Goal: Information Seeking & Learning: Check status

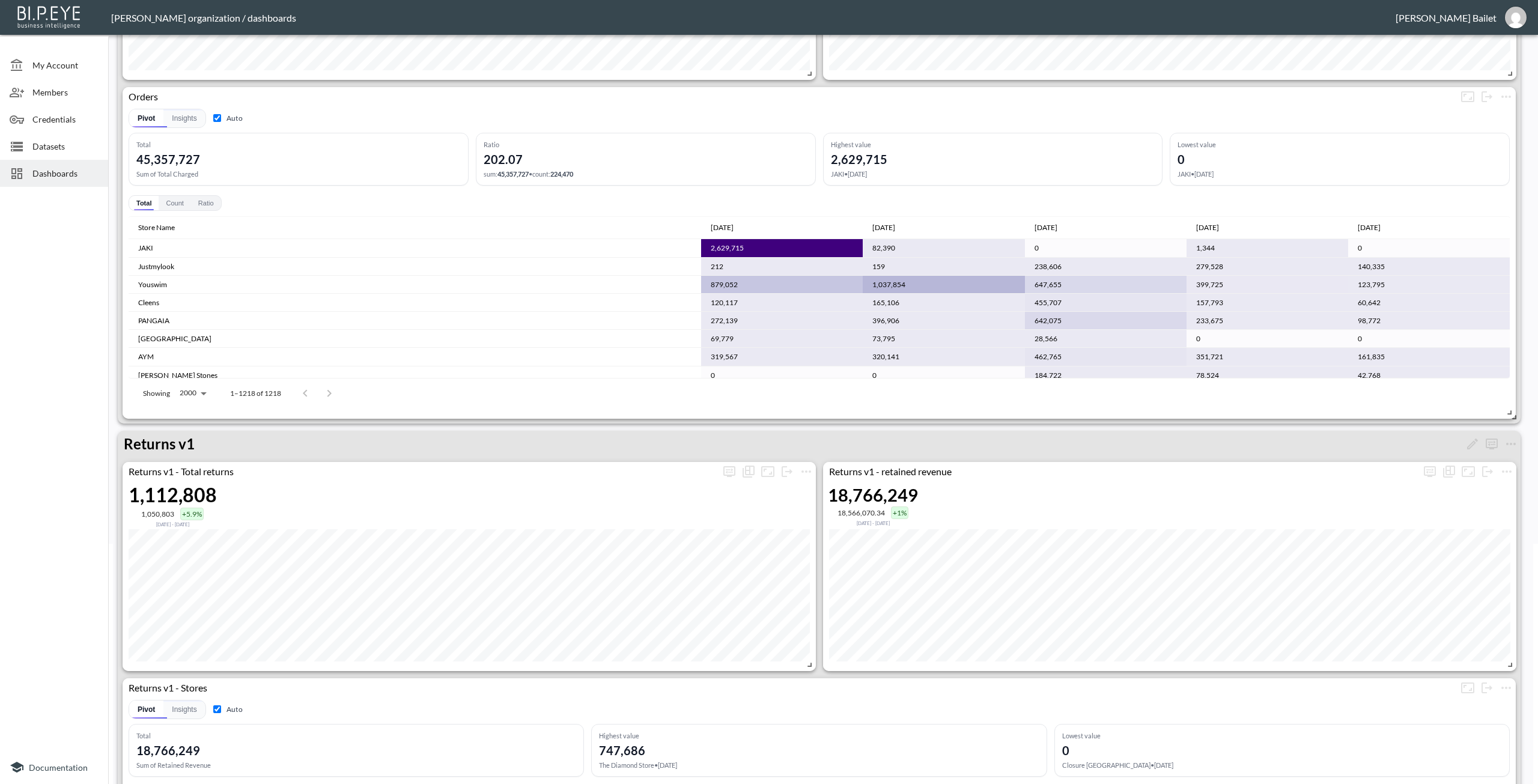
scroll to position [480, 0]
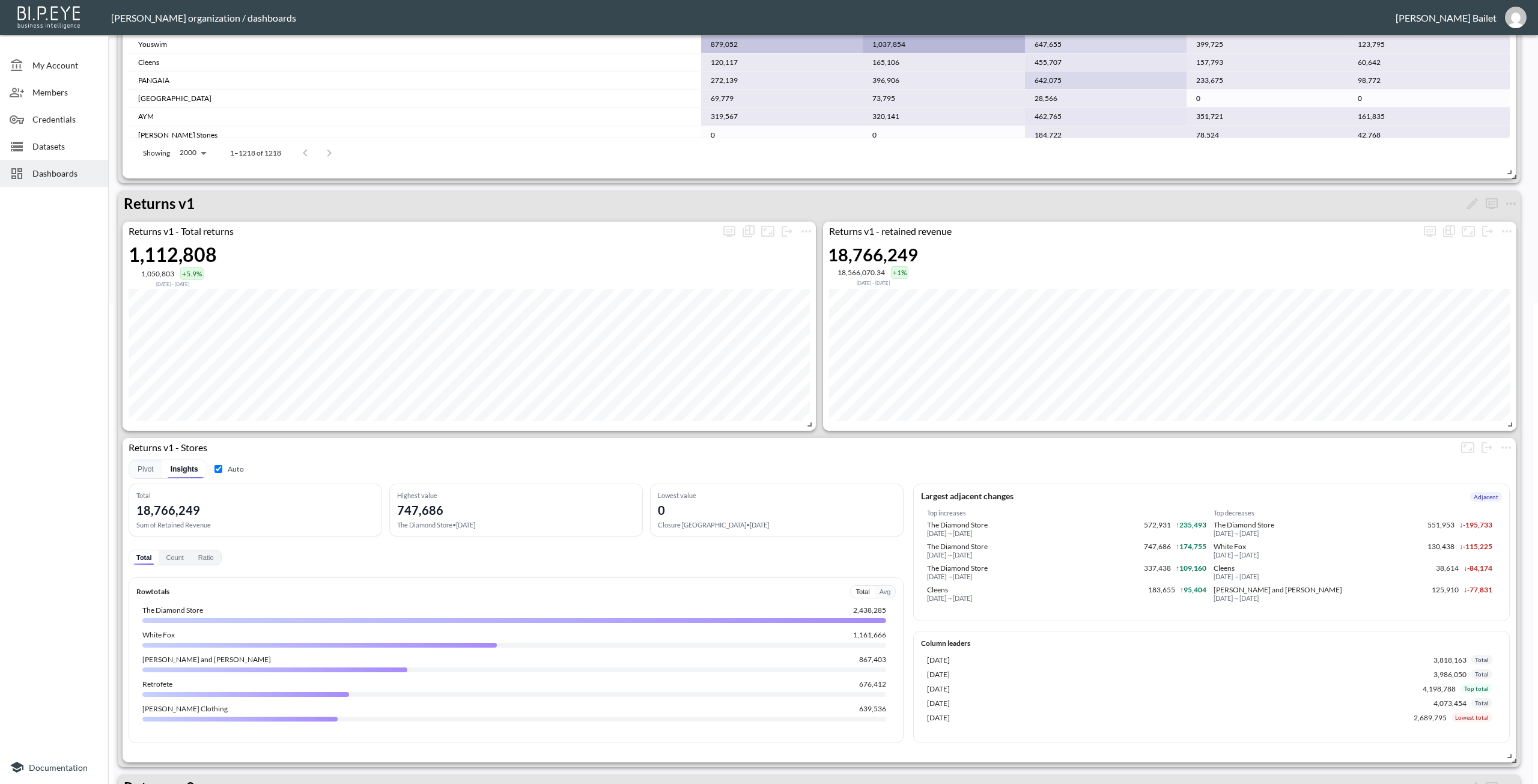
click at [220, 468] on input "Auto" at bounding box center [218, 469] width 8 height 8
checkbox input "false"
click at [176, 558] on button "Count" at bounding box center [174, 557] width 32 height 14
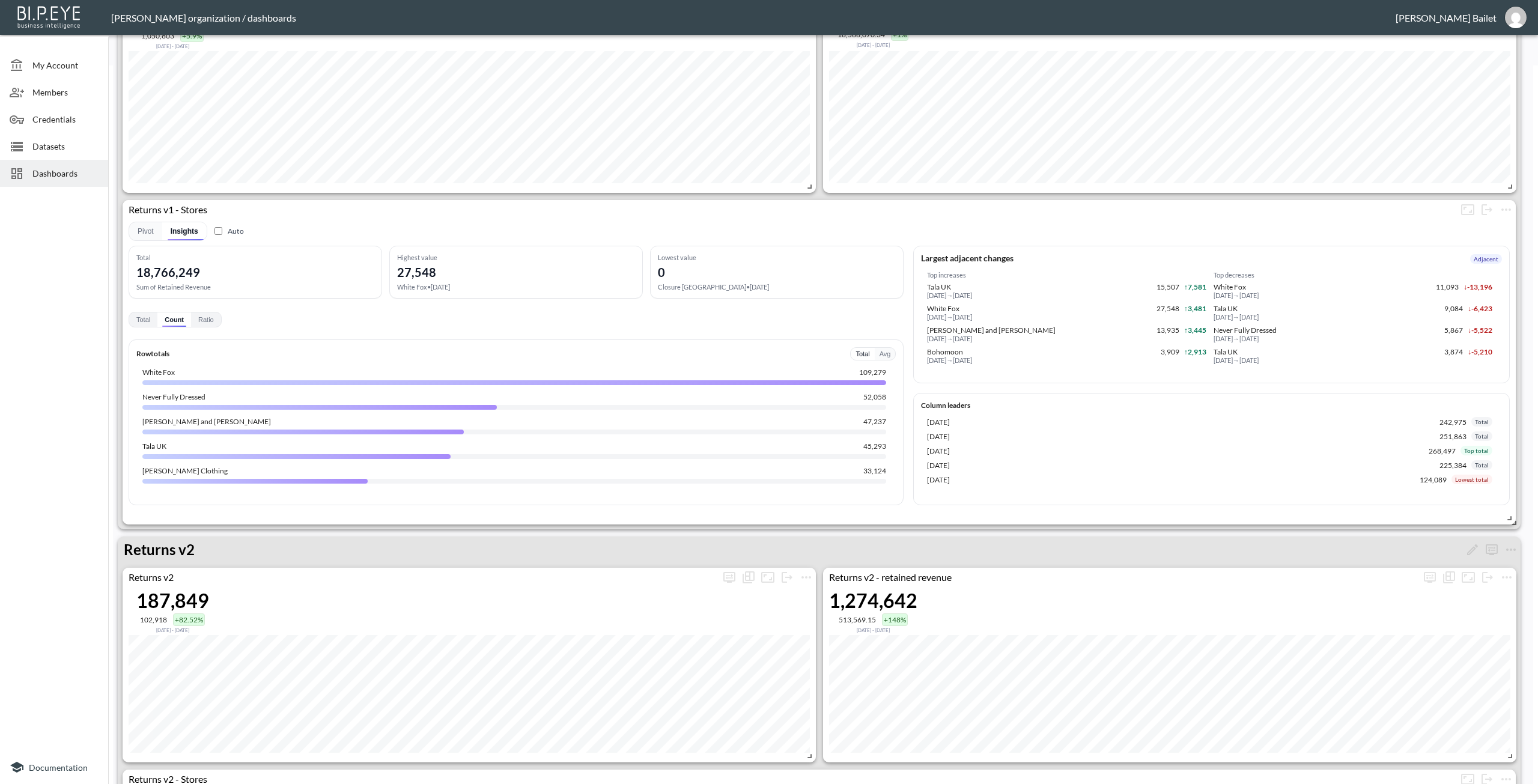
scroll to position [720, 0]
click at [212, 319] on button "Ratio" at bounding box center [206, 317] width 30 height 14
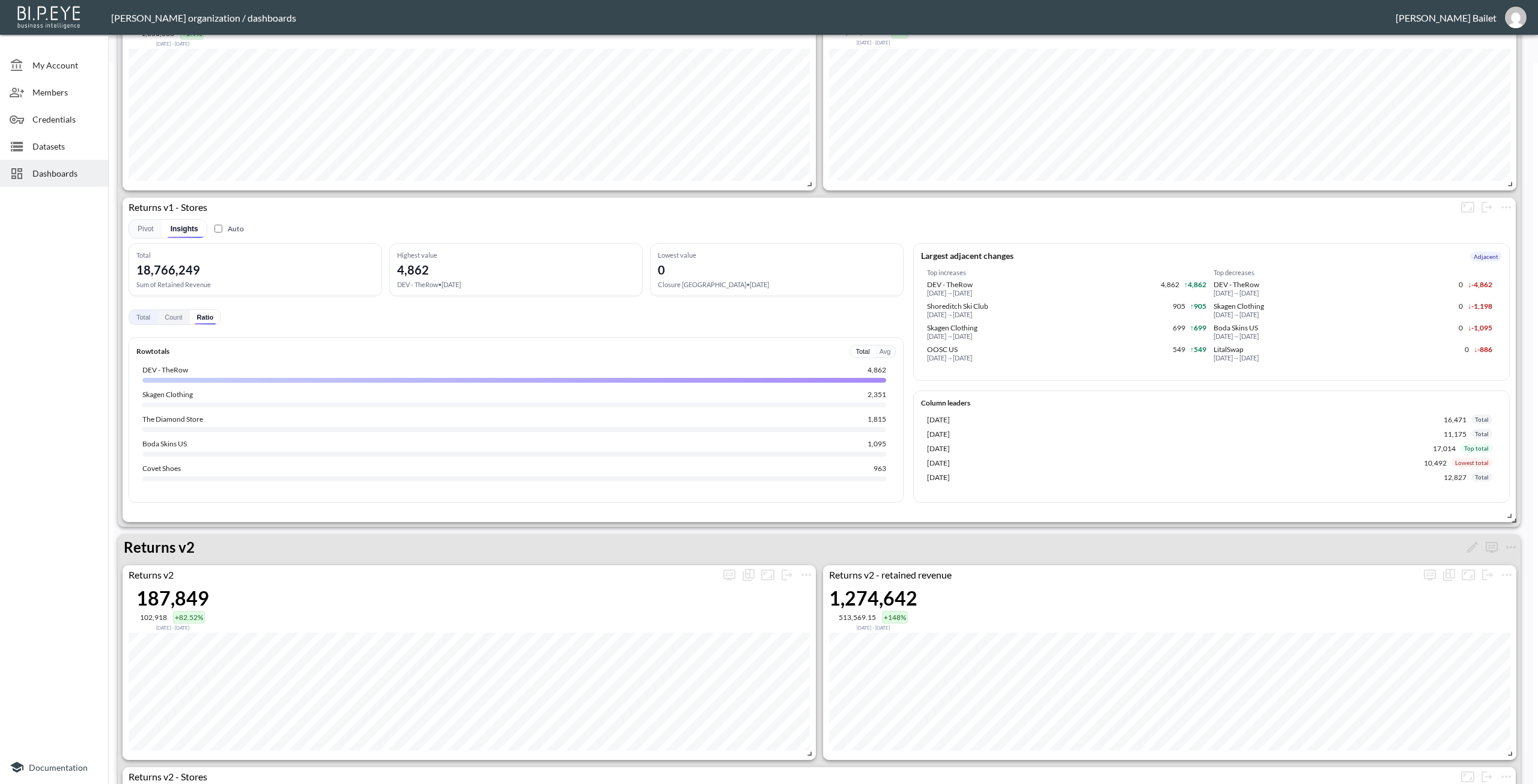
click at [142, 320] on button "Total" at bounding box center [143, 317] width 28 height 14
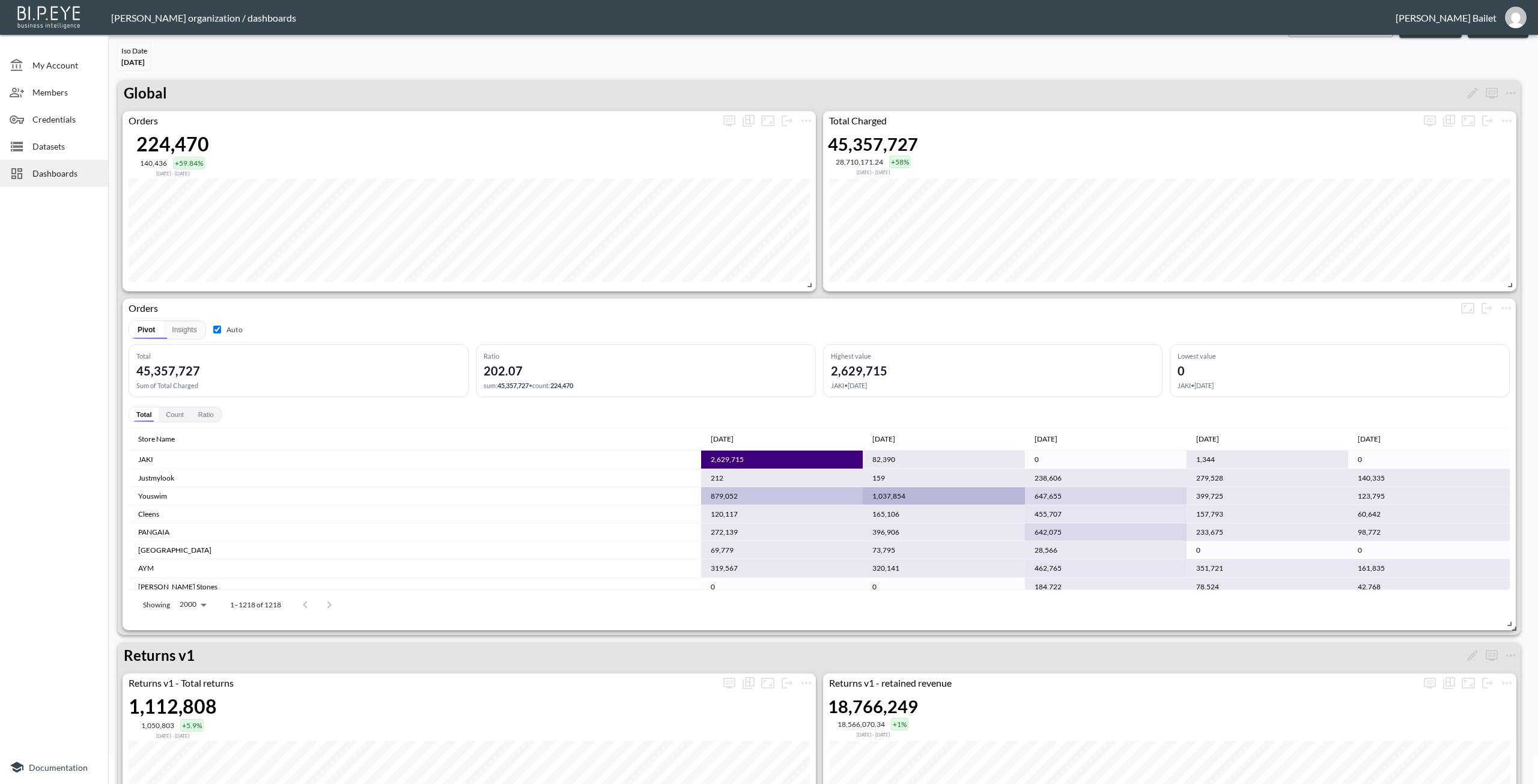
scroll to position [0, 0]
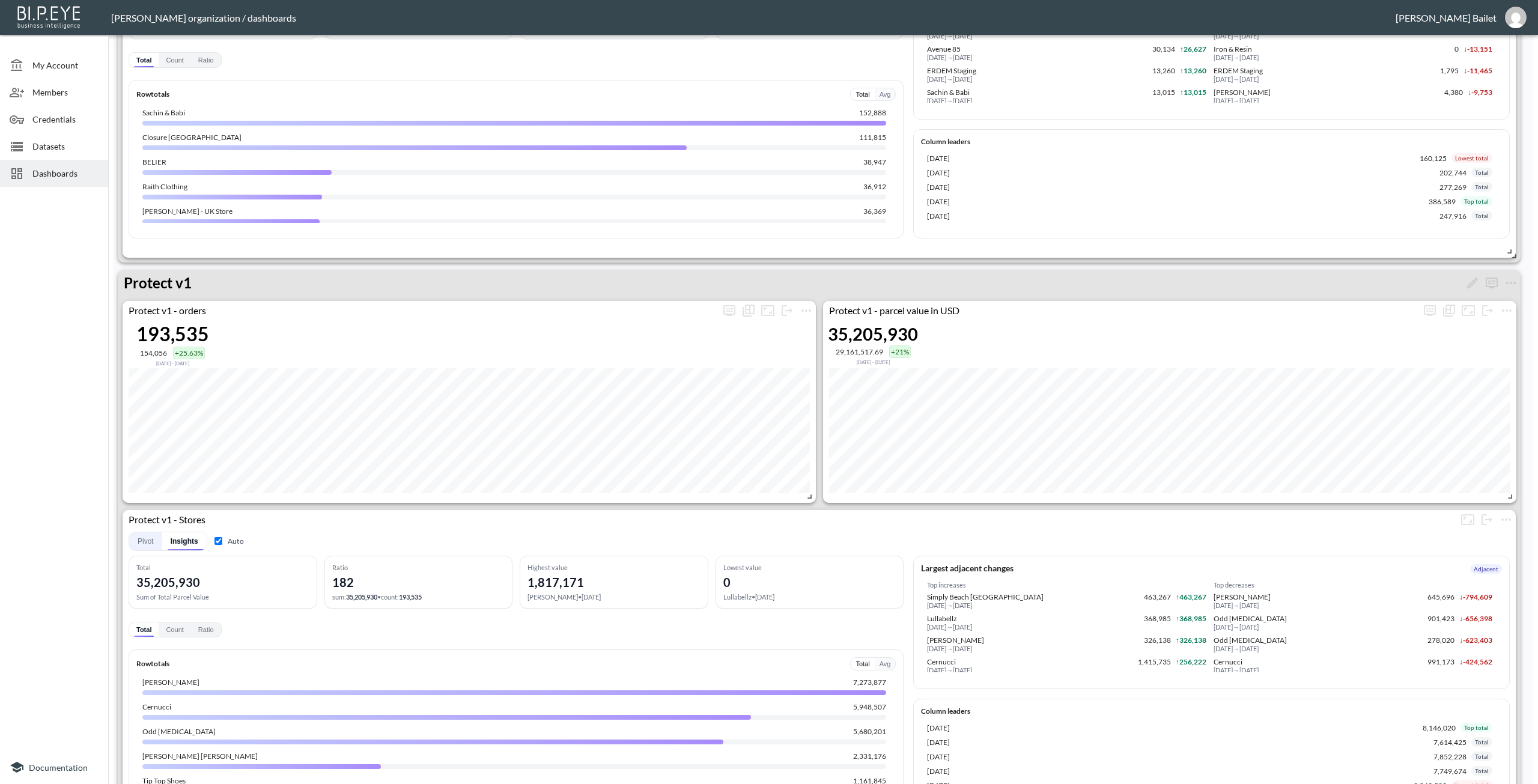
scroll to position [1622, 0]
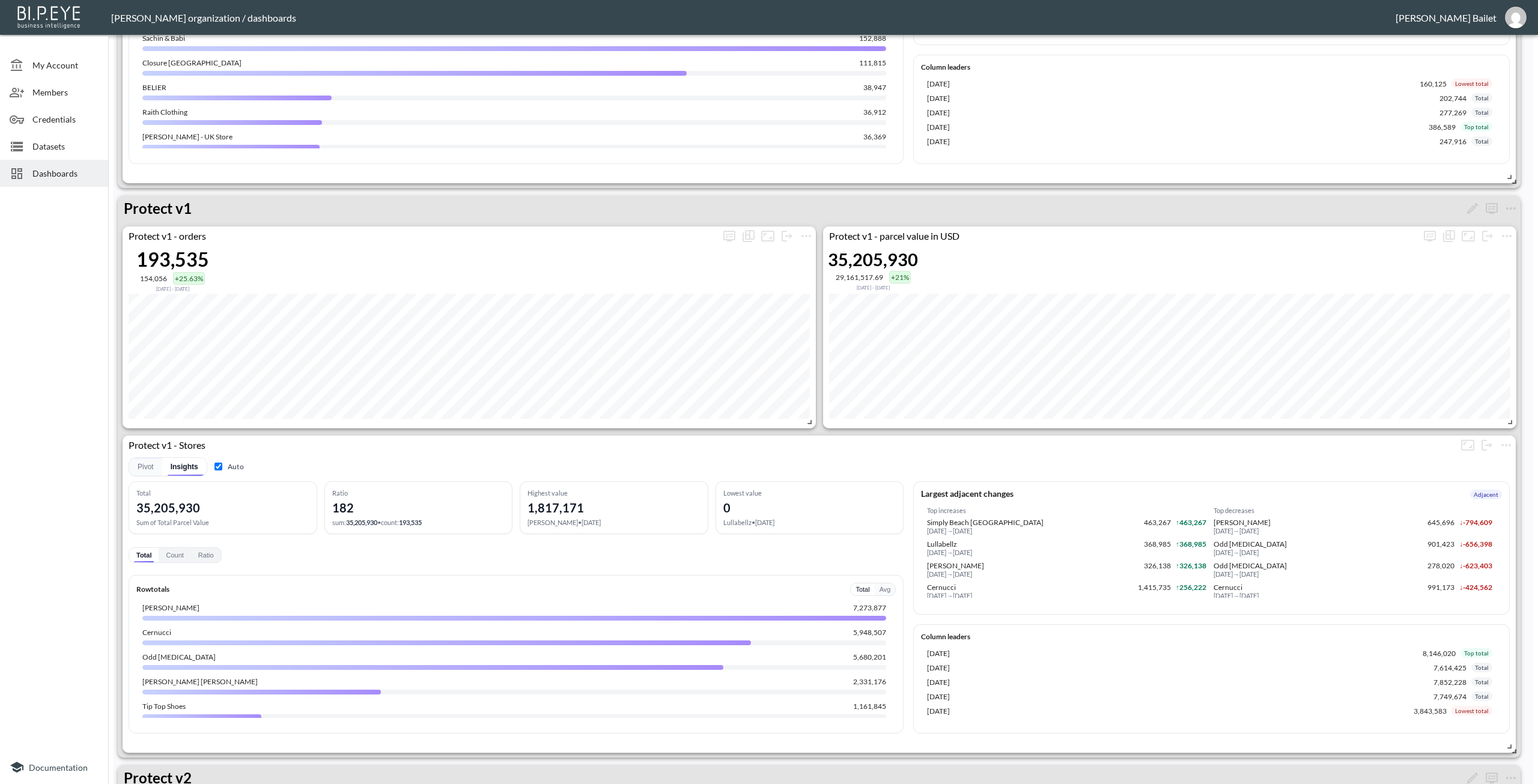
click at [218, 467] on input "Auto" at bounding box center [218, 466] width 8 height 8
checkbox input "false"
click at [179, 555] on button "Count" at bounding box center [174, 555] width 32 height 14
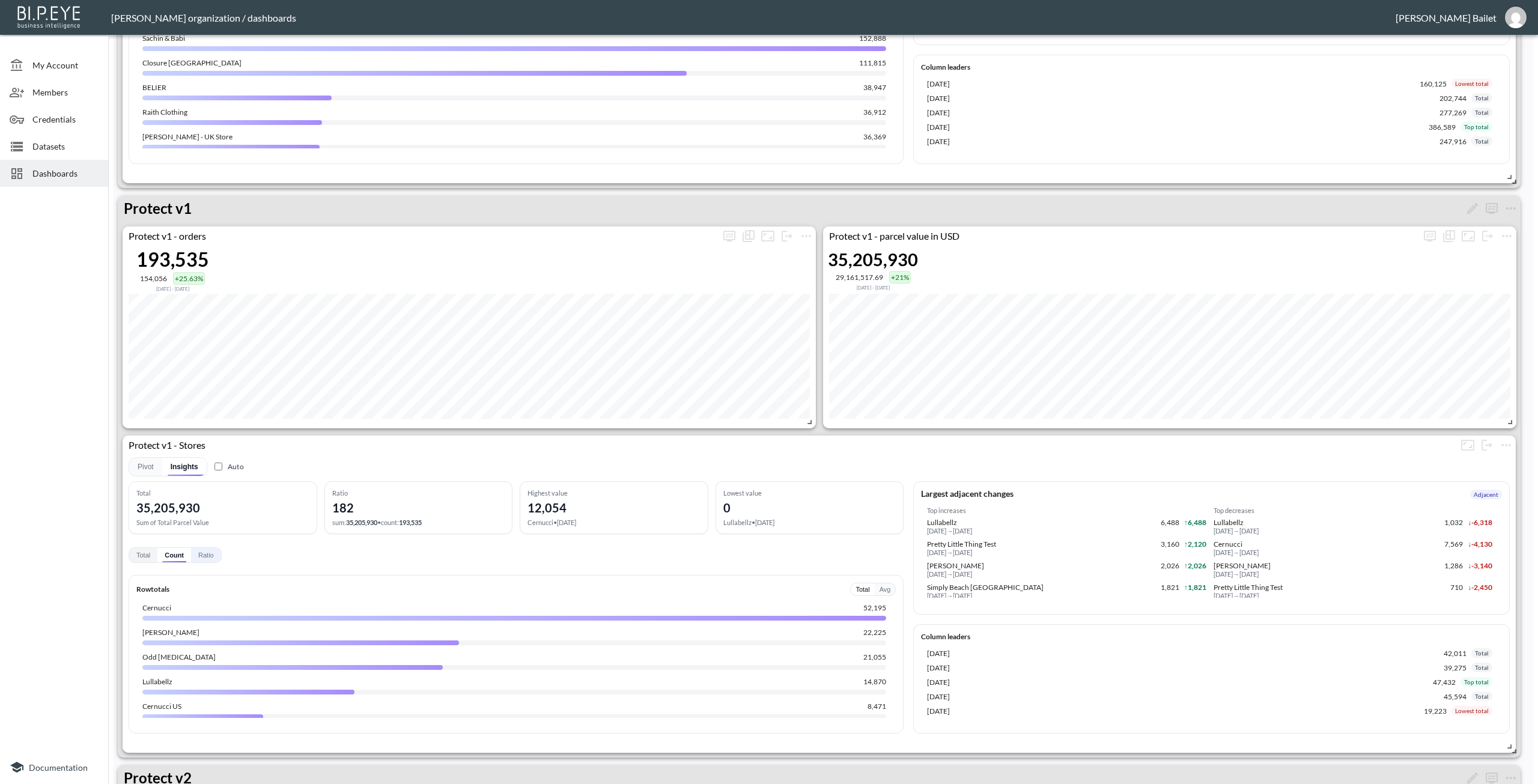
click at [212, 552] on button "Ratio" at bounding box center [206, 555] width 30 height 14
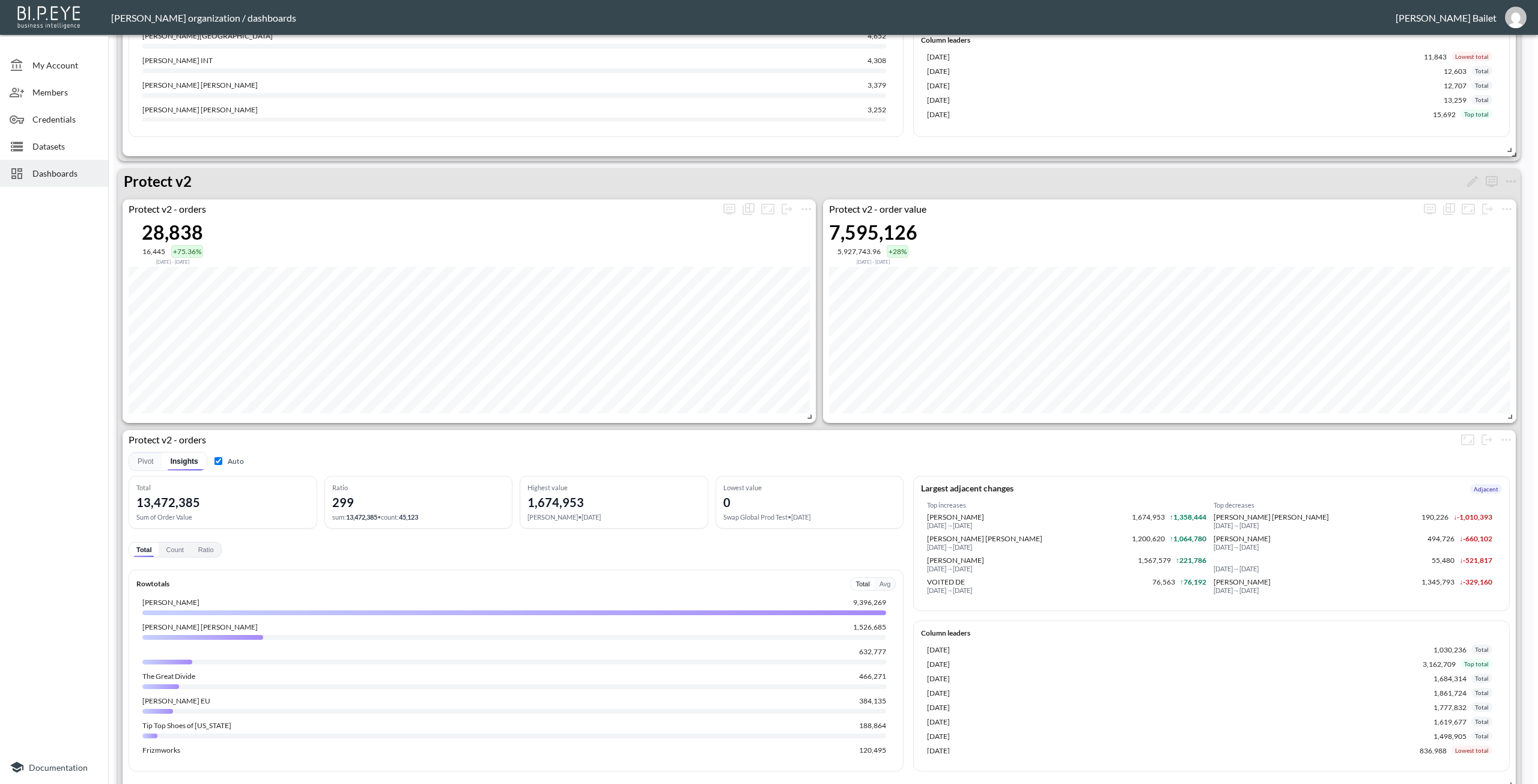
scroll to position [2222, 0]
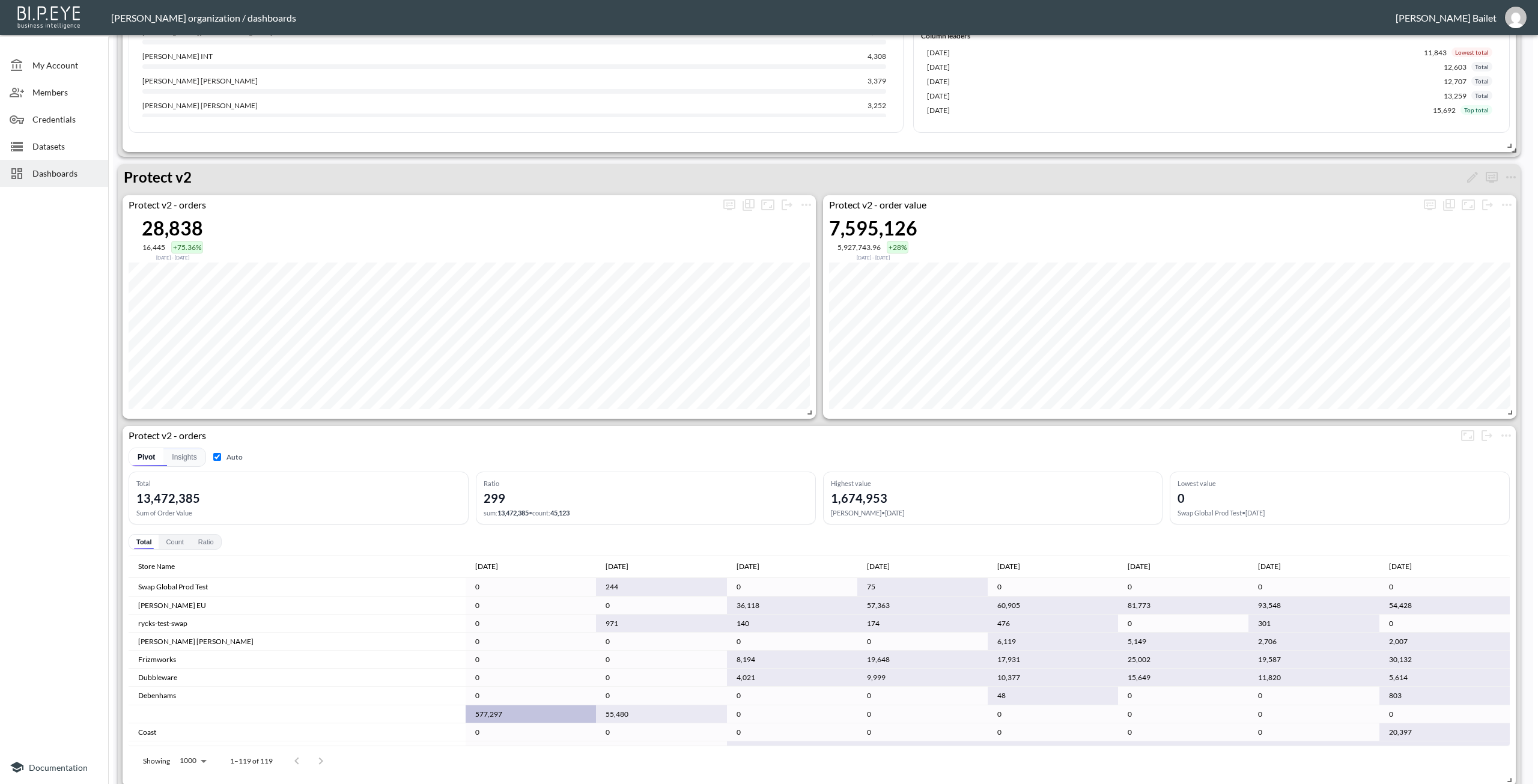
click at [218, 458] on input "Auto" at bounding box center [217, 457] width 8 height 8
checkbox input "false"
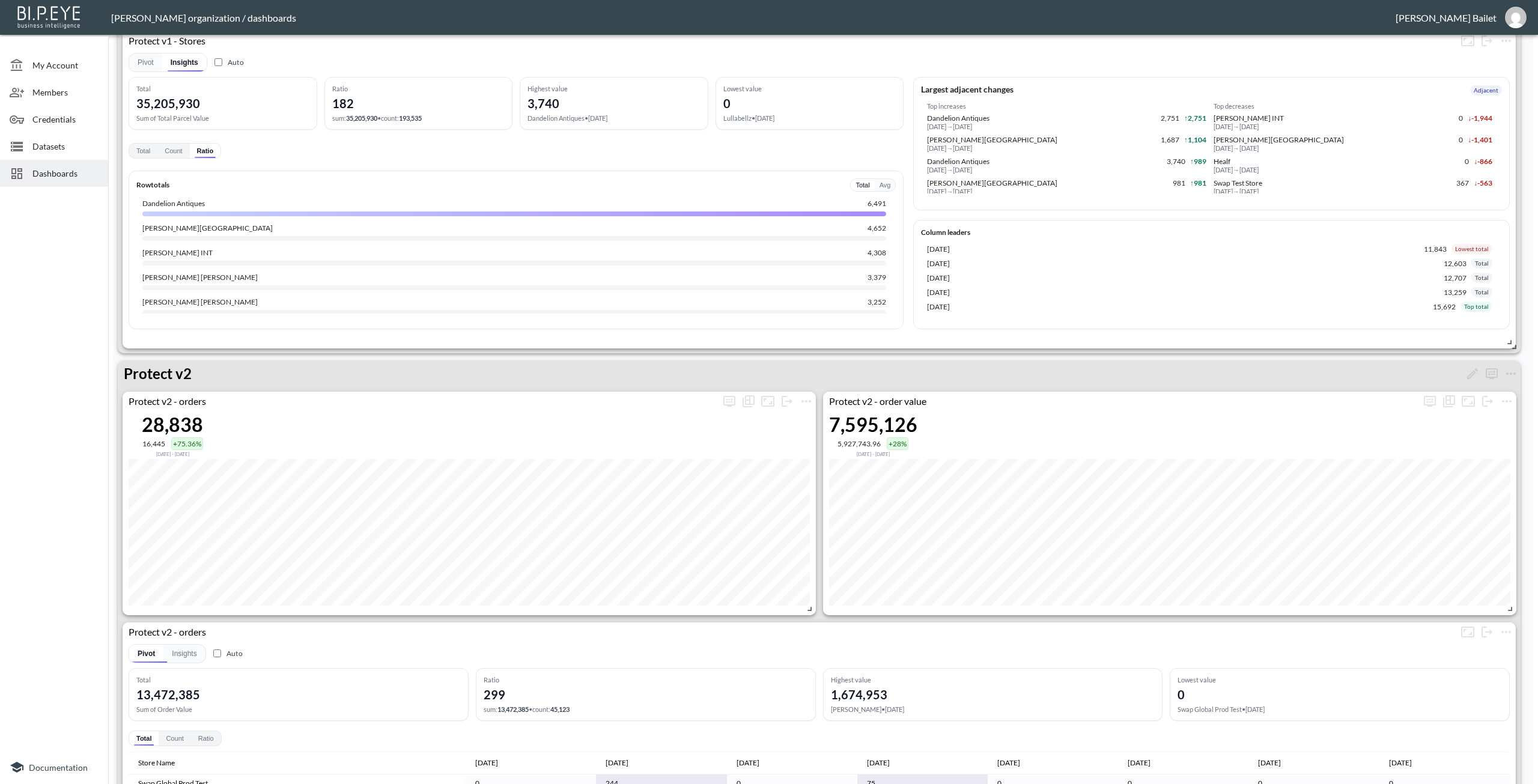
scroll to position [2006, 0]
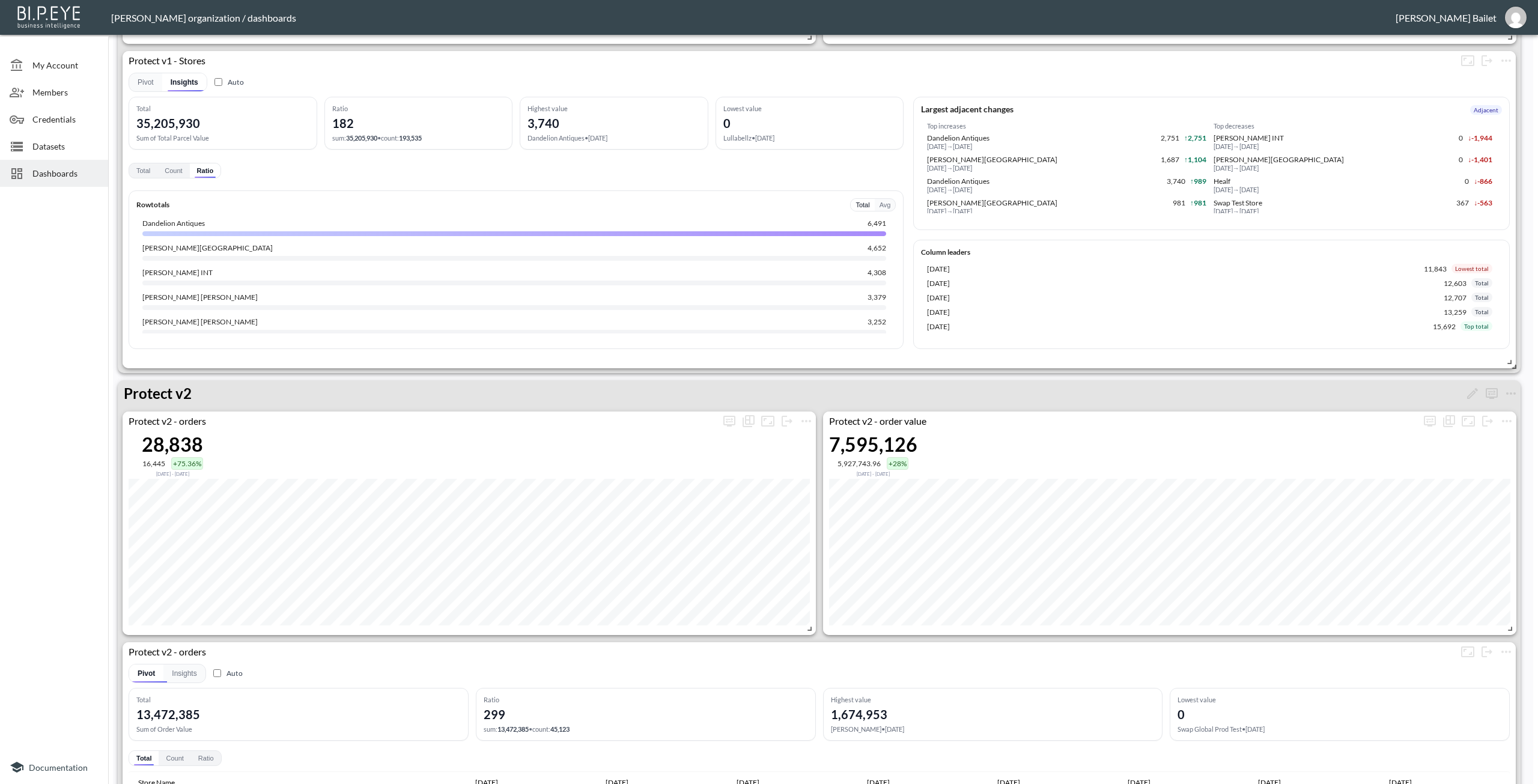
click at [176, 178] on div "Total Count Ratio" at bounding box center [174, 170] width 92 height 16
click at [176, 176] on button "Count" at bounding box center [173, 170] width 32 height 14
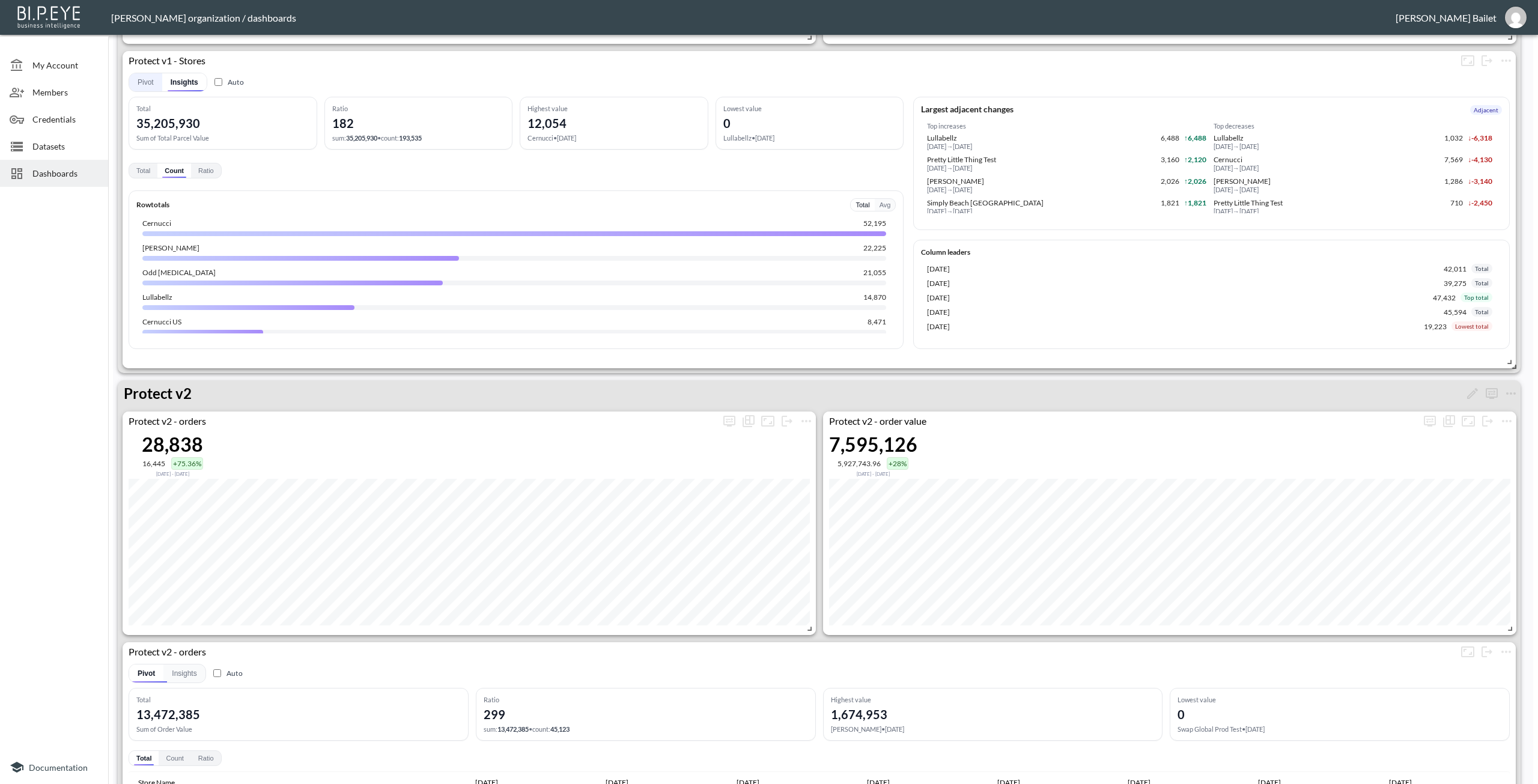
click at [151, 85] on button "Pivot" at bounding box center [146, 82] width 33 height 18
